Goal: Transaction & Acquisition: Purchase product/service

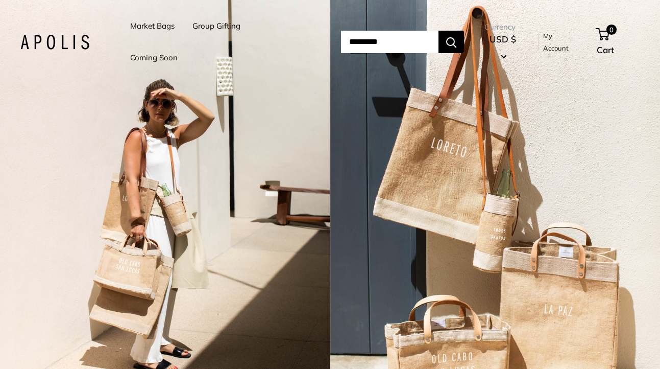
click at [155, 26] on link "Market Bags" at bounding box center [152, 26] width 44 height 14
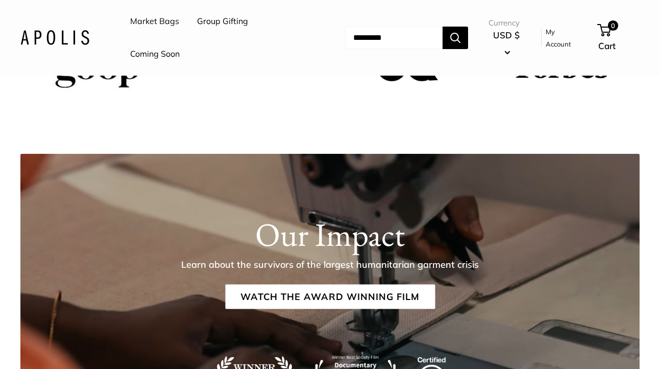
scroll to position [1421, 0]
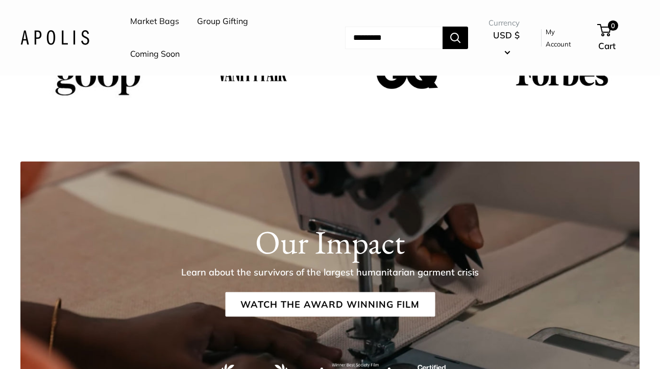
click at [167, 22] on link "Market Bags" at bounding box center [154, 21] width 49 height 15
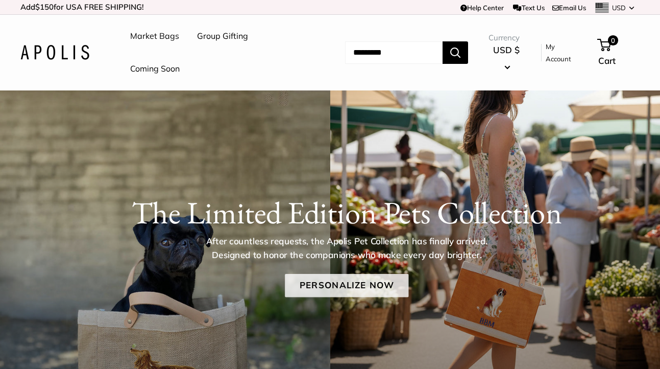
click at [321, 283] on link "Personalize Now" at bounding box center [347, 285] width 124 height 23
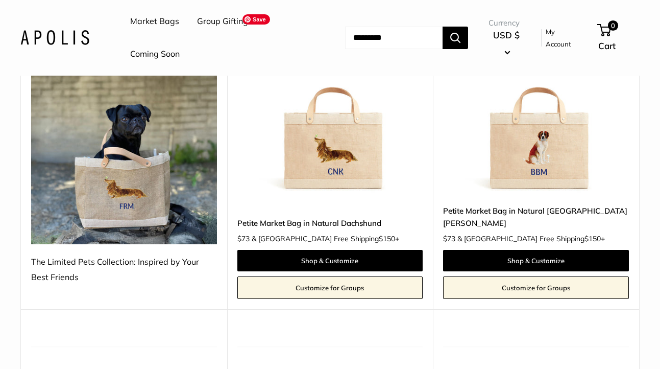
scroll to position [217, 0]
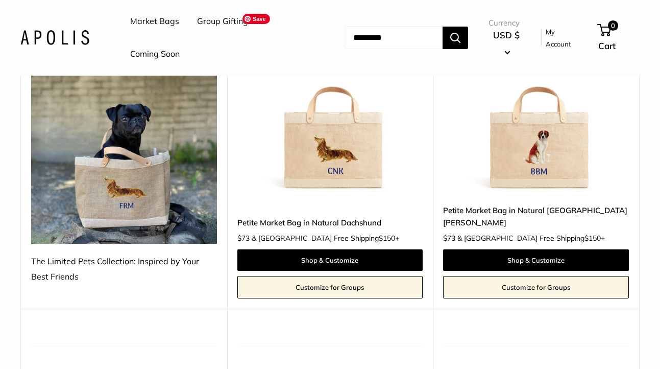
click at [0, 0] on img at bounding box center [0, 0] width 0 height 0
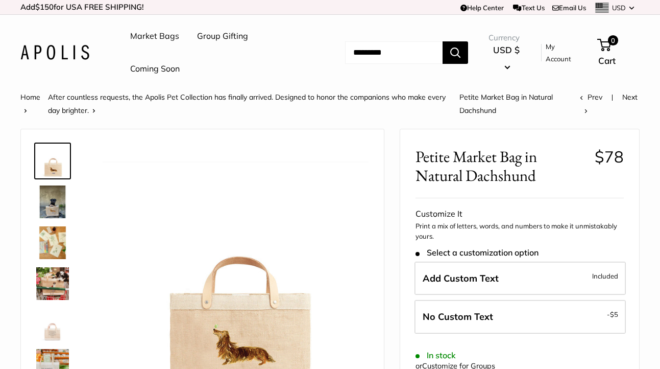
click at [166, 68] on link "Coming Soon" at bounding box center [155, 68] width 50 height 15
